Goal: Ask a question

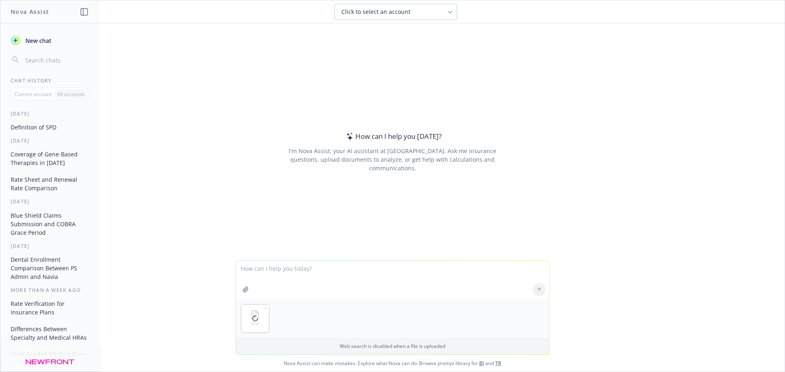
click at [282, 279] on textarea at bounding box center [392, 280] width 313 height 38
type textarea "According to the booklet when does coverage end on the dental, vision, voluntar…"
